Goal: Book appointment/travel/reservation

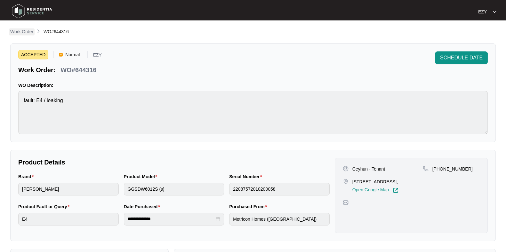
click at [20, 31] on p "Work Order" at bounding box center [21, 31] width 23 height 6
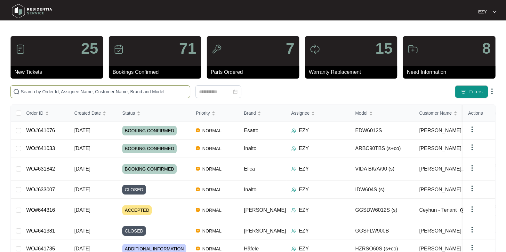
click at [118, 96] on span at bounding box center [100, 91] width 180 height 13
paste input "628034"
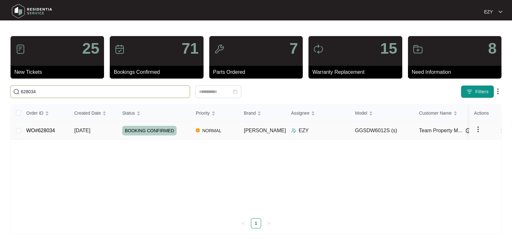
type input "628034"
click at [73, 130] on td "[DATE]" at bounding box center [93, 131] width 48 height 18
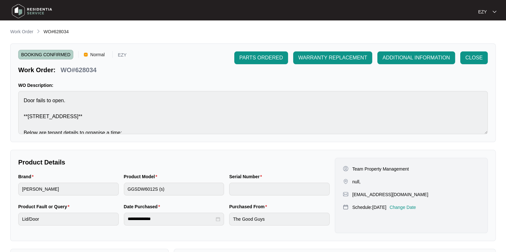
click at [359, 167] on p "Team Property Management" at bounding box center [380, 169] width 57 height 6
copy p "Team Property Management"
click at [364, 195] on p "[EMAIL_ADDRESS][DOMAIN_NAME]" at bounding box center [390, 195] width 76 height 6
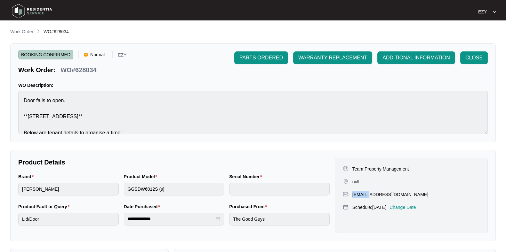
click at [364, 195] on p "[EMAIL_ADDRESS][DOMAIN_NAME]" at bounding box center [390, 195] width 76 height 6
copy p "[EMAIL_ADDRESS][DOMAIN_NAME]"
click at [22, 29] on p "Work Order" at bounding box center [21, 31] width 23 height 6
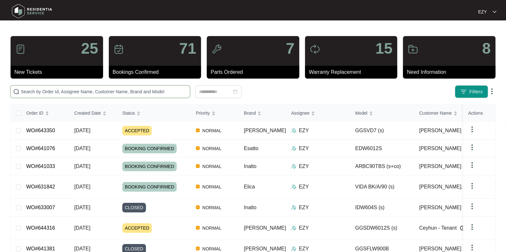
click at [90, 93] on input "text" at bounding box center [104, 91] width 166 height 7
paste input "641033"
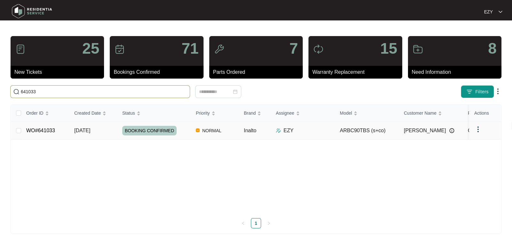
type input "641033"
click at [66, 131] on td "WO#641033" at bounding box center [45, 131] width 48 height 18
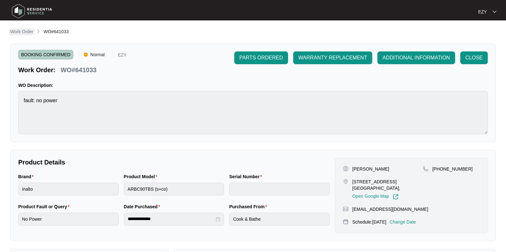
click at [18, 29] on p "Work Order" at bounding box center [21, 31] width 23 height 6
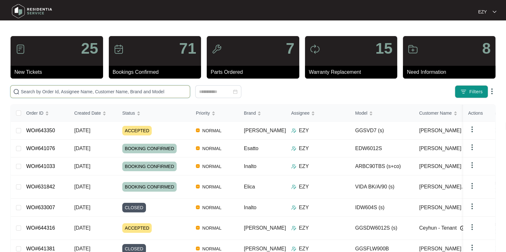
click at [95, 92] on input "text" at bounding box center [104, 91] width 166 height 7
paste input "641076"
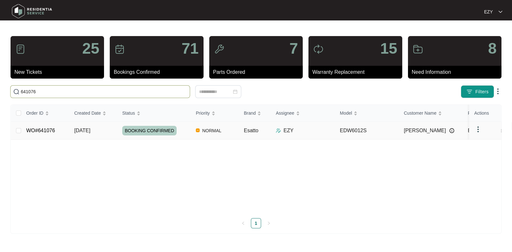
type input "641076"
click at [75, 124] on td "[DATE]" at bounding box center [93, 131] width 48 height 18
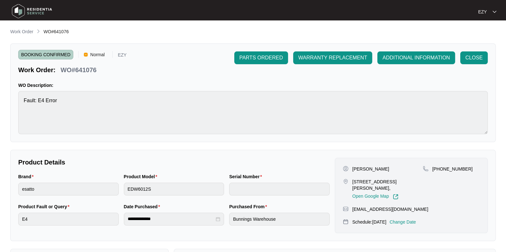
click at [408, 222] on p "Change Date" at bounding box center [402, 222] width 27 height 6
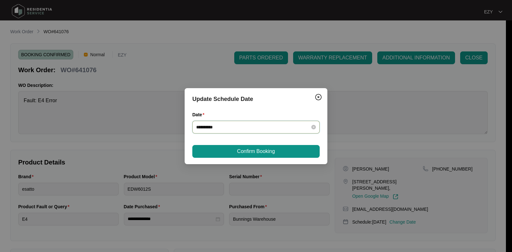
click at [226, 125] on input "**********" at bounding box center [252, 127] width 112 height 7
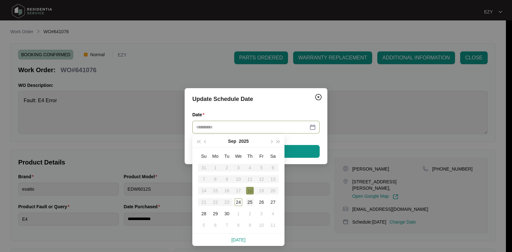
type input "**********"
click at [250, 202] on div "25" at bounding box center [250, 203] width 8 height 8
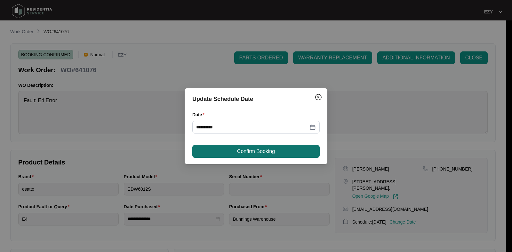
click at [240, 152] on span "Confirm Booking" at bounding box center [256, 152] width 38 height 8
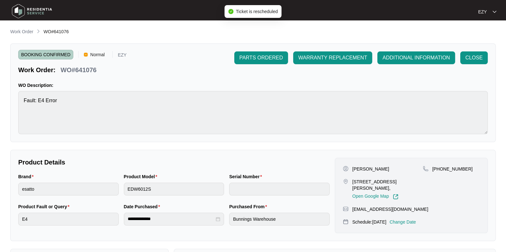
click at [27, 28] on main "**********" at bounding box center [253, 212] width 506 height 424
click at [28, 31] on p "Work Order" at bounding box center [21, 31] width 23 height 6
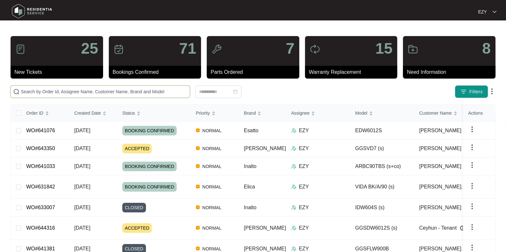
click at [144, 95] on span at bounding box center [100, 91] width 180 height 13
click at [142, 92] on input "text" at bounding box center [104, 91] width 166 height 7
paste input "641076"
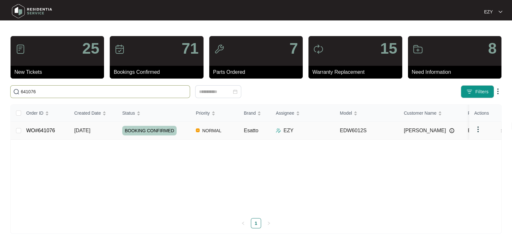
type input "641076"
click at [60, 133] on td "WO#641076" at bounding box center [45, 131] width 48 height 18
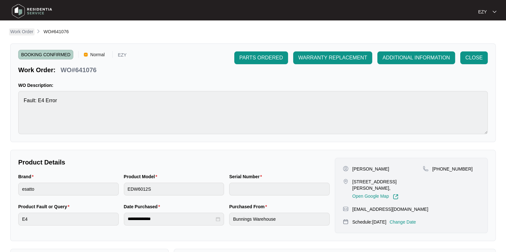
click at [20, 30] on p "Work Order" at bounding box center [21, 31] width 23 height 6
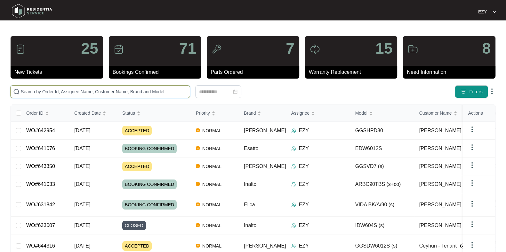
click at [128, 90] on input "text" at bounding box center [104, 91] width 166 height 7
paste input "643350"
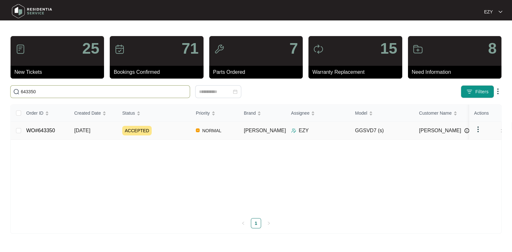
type input "643350"
click at [64, 131] on td "WO#643350" at bounding box center [45, 131] width 48 height 18
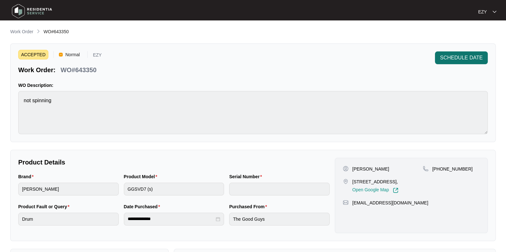
click at [467, 61] on span "SCHEDULE DATE" at bounding box center [461, 58] width 43 height 8
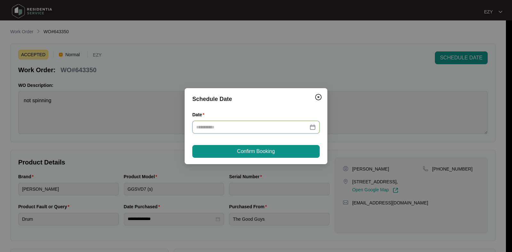
click at [268, 128] on input "Date" at bounding box center [252, 127] width 112 height 7
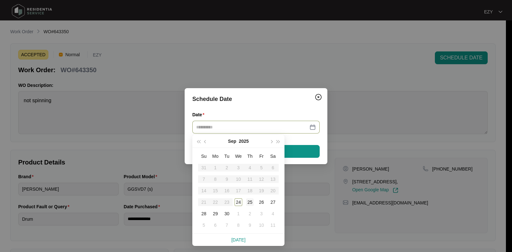
type input "**********"
click at [251, 201] on div "25" at bounding box center [250, 203] width 8 height 8
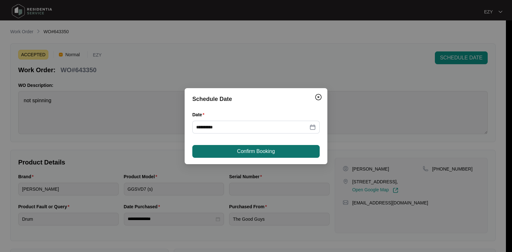
click at [263, 154] on span "Confirm Booking" at bounding box center [256, 152] width 38 height 8
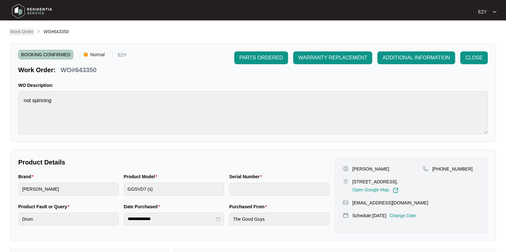
click at [28, 29] on p "Work Order" at bounding box center [21, 31] width 23 height 6
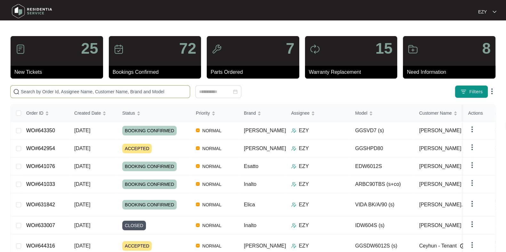
click at [132, 97] on span at bounding box center [100, 91] width 180 height 13
paste input "642954"
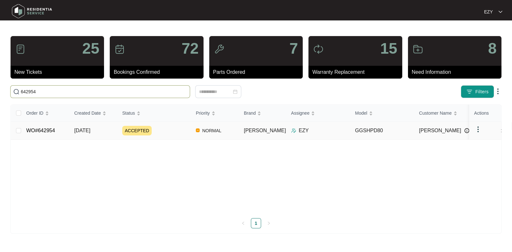
type input "642954"
click at [65, 129] on td "WO#642954" at bounding box center [45, 131] width 48 height 18
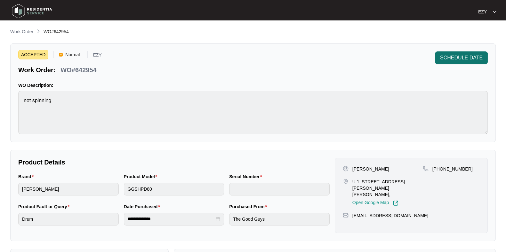
click at [466, 60] on span "SCHEDULE DATE" at bounding box center [461, 58] width 43 height 8
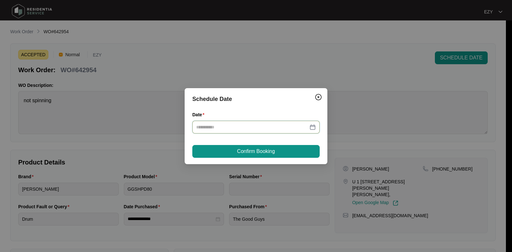
click at [216, 130] on input "Date" at bounding box center [252, 127] width 112 height 7
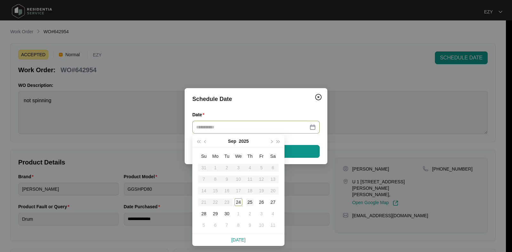
type input "**********"
click at [251, 203] on div "25" at bounding box center [250, 203] width 8 height 8
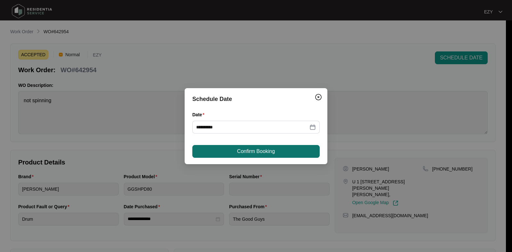
click at [254, 155] on span "Confirm Booking" at bounding box center [256, 152] width 38 height 8
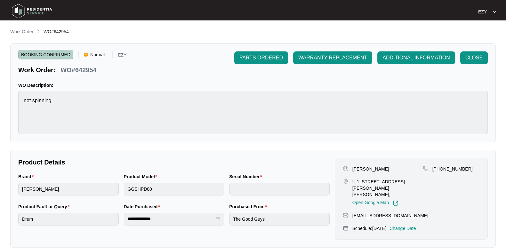
click at [28, 29] on span "Work Order" at bounding box center [21, 31] width 23 height 5
click at [22, 31] on p "Work Order" at bounding box center [21, 31] width 23 height 6
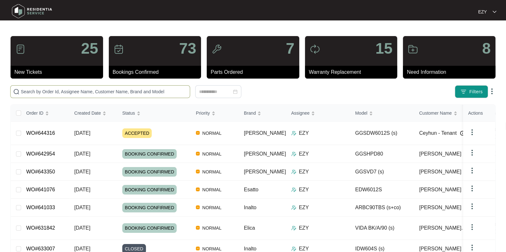
click at [116, 92] on input "text" at bounding box center [104, 91] width 166 height 7
paste input "643326"
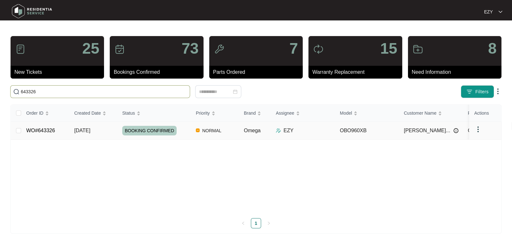
type input "643326"
click at [115, 129] on td "[DATE]" at bounding box center [93, 131] width 48 height 18
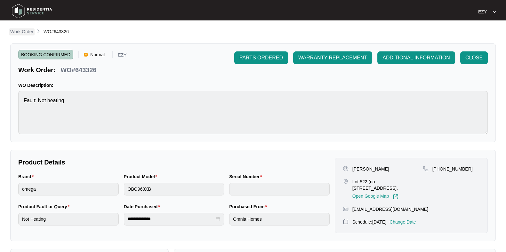
click at [24, 31] on p "Work Order" at bounding box center [21, 31] width 23 height 6
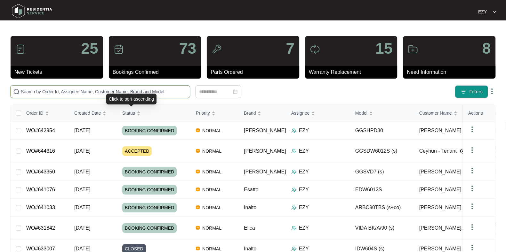
click at [132, 92] on input "text" at bounding box center [104, 91] width 166 height 7
paste input "641735"
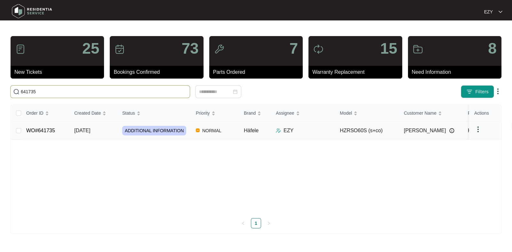
type input "641735"
click at [104, 135] on td "[DATE]" at bounding box center [93, 131] width 48 height 18
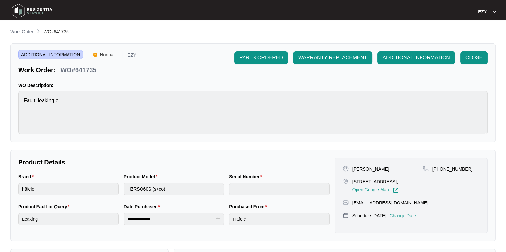
click at [19, 28] on li "Work Order" at bounding box center [21, 32] width 23 height 8
click at [24, 33] on p "Work Order" at bounding box center [21, 31] width 23 height 6
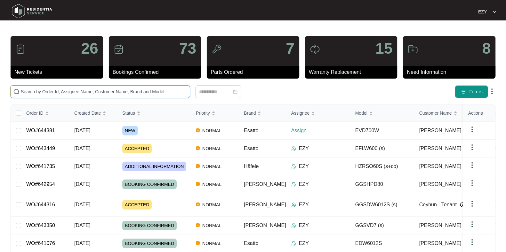
click at [127, 90] on input "text" at bounding box center [104, 91] width 166 height 7
paste input "475073"
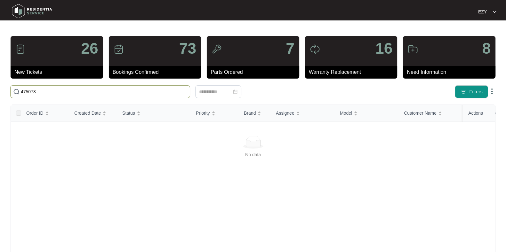
click at [58, 88] on span "475073" at bounding box center [100, 91] width 180 height 13
click at [51, 94] on input "475073" at bounding box center [104, 91] width 166 height 7
paste input "643449"
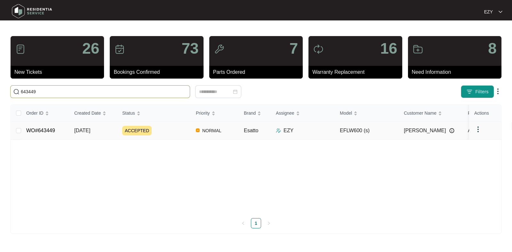
type input "643449"
click at [71, 131] on td "[DATE]" at bounding box center [93, 131] width 48 height 18
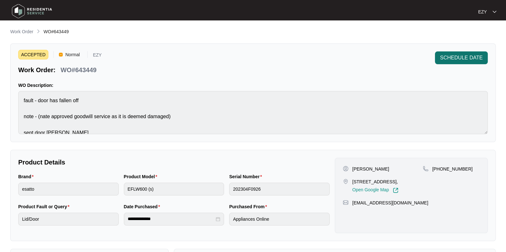
click at [455, 60] on span "SCHEDULE DATE" at bounding box center [461, 58] width 43 height 8
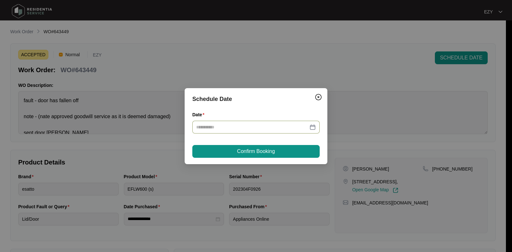
click at [259, 131] on div at bounding box center [255, 127] width 127 height 13
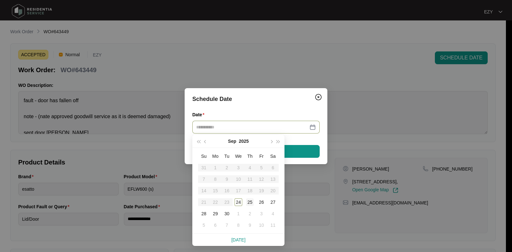
type input "**********"
click at [251, 203] on div "25" at bounding box center [250, 203] width 8 height 8
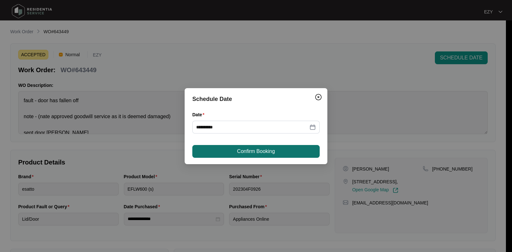
click at [253, 154] on span "Confirm Booking" at bounding box center [256, 152] width 38 height 8
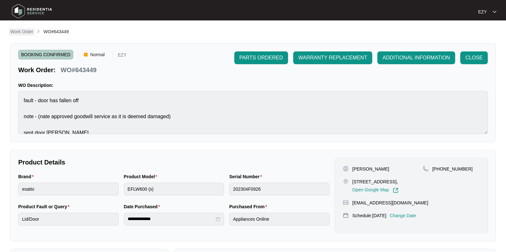
click at [27, 29] on p "Work Order" at bounding box center [21, 31] width 23 height 6
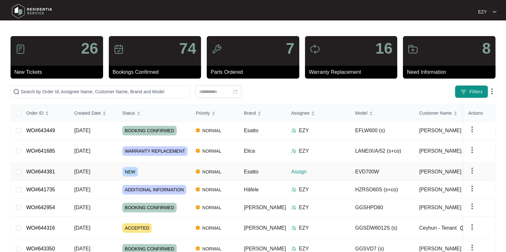
click at [151, 167] on div "NEW" at bounding box center [156, 172] width 68 height 10
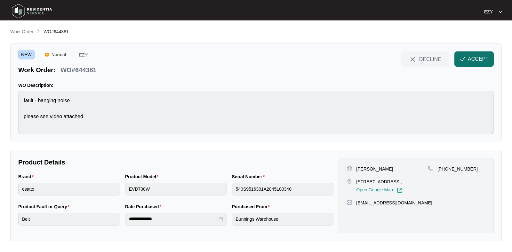
click at [471, 58] on span "ACCEPT" at bounding box center [478, 59] width 21 height 8
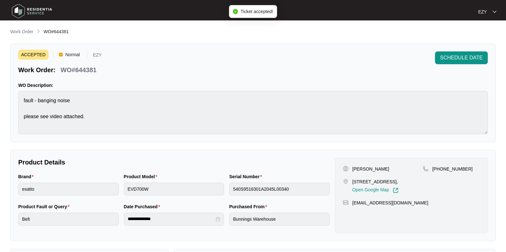
click at [80, 68] on p "WO#644381" at bounding box center [78, 70] width 36 height 9
copy div "WO#644381 SCHEDULE DATE"
click at [358, 170] on p "[PERSON_NAME]" at bounding box center [370, 169] width 37 height 6
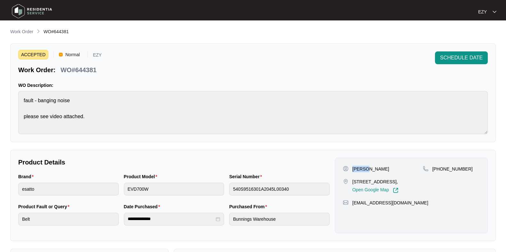
click at [358, 170] on p "[PERSON_NAME]" at bounding box center [370, 169] width 37 height 6
copy p "[PERSON_NAME]"
click at [352, 185] on p "[STREET_ADDRESS]," at bounding box center [375, 182] width 46 height 6
click at [355, 185] on p "[STREET_ADDRESS]," at bounding box center [375, 182] width 46 height 6
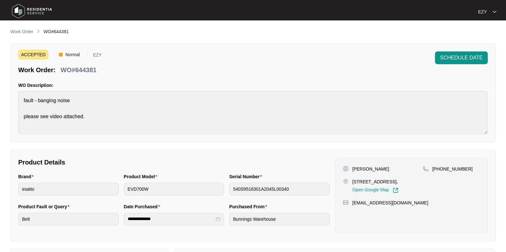
click at [355, 185] on p "[STREET_ADDRESS]," at bounding box center [375, 182] width 46 height 6
copy p "[STREET_ADDRESS],"
drag, startPoint x: 478, startPoint y: 171, endPoint x: 440, endPoint y: 174, distance: 38.2
click at [440, 174] on div "[PHONE_NUMBER]" at bounding box center [451, 180] width 57 height 28
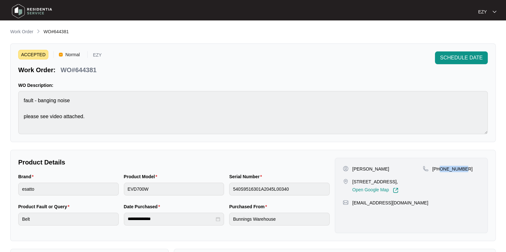
copy p "478574288"
click at [470, 60] on span "SCHEDULE DATE" at bounding box center [461, 58] width 43 height 8
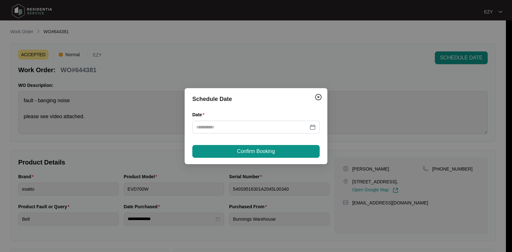
click at [237, 134] on div "Date" at bounding box center [255, 126] width 127 height 30
click at [246, 133] on div at bounding box center [255, 127] width 127 height 13
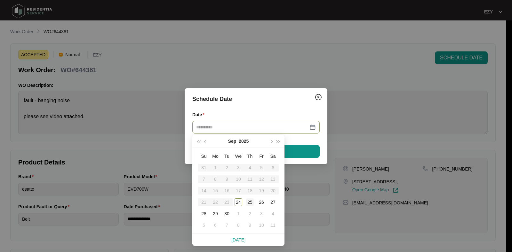
type input "**********"
click at [250, 203] on div "25" at bounding box center [250, 203] width 8 height 8
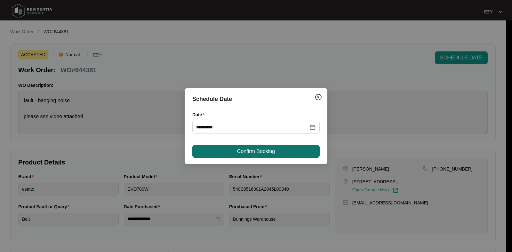
click at [238, 153] on span "Confirm Booking" at bounding box center [256, 152] width 38 height 8
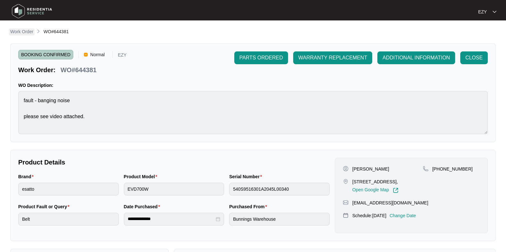
click at [27, 31] on p "Work Order" at bounding box center [21, 31] width 23 height 6
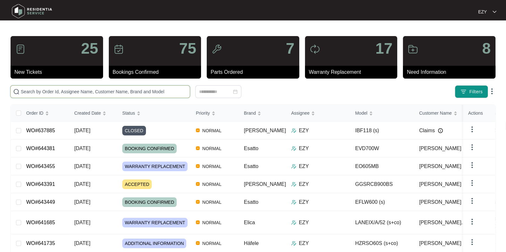
click at [161, 92] on input "text" at bounding box center [104, 91] width 166 height 7
paste input "643391"
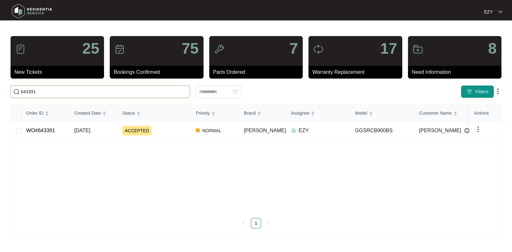
type input "643391"
click at [170, 130] on div "ACCEPTED" at bounding box center [156, 131] width 68 height 10
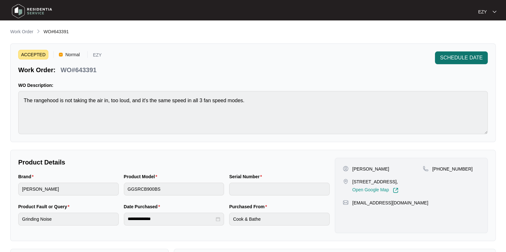
click at [465, 64] on button "SCHEDULE DATE" at bounding box center [461, 58] width 53 height 13
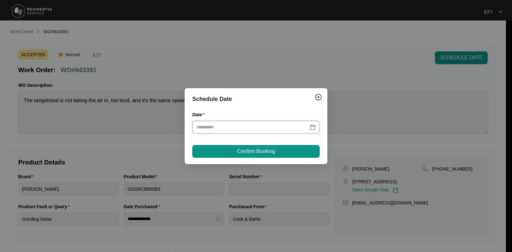
click at [287, 124] on input "Date" at bounding box center [252, 127] width 112 height 7
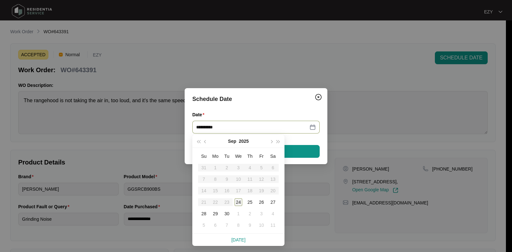
type input "**********"
click at [238, 203] on div "24" at bounding box center [239, 203] width 8 height 8
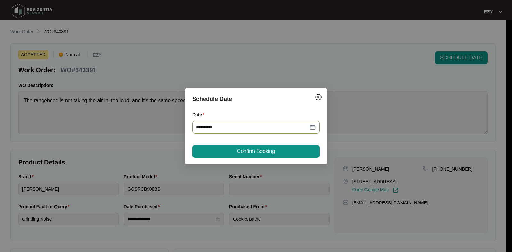
type input "**********"
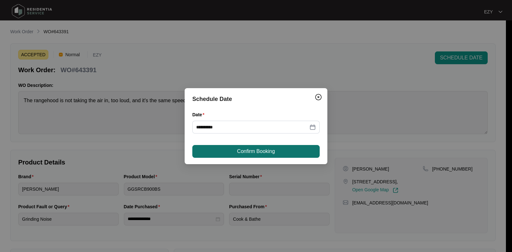
click at [263, 149] on span "Confirm Booking" at bounding box center [256, 152] width 38 height 8
